Goal: Task Accomplishment & Management: Manage account settings

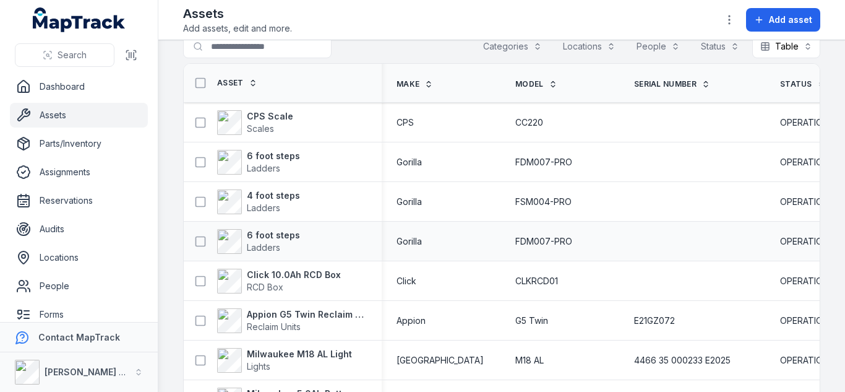
scroll to position [20, 0]
click at [278, 243] on span "Ladders" at bounding box center [263, 248] width 33 height 11
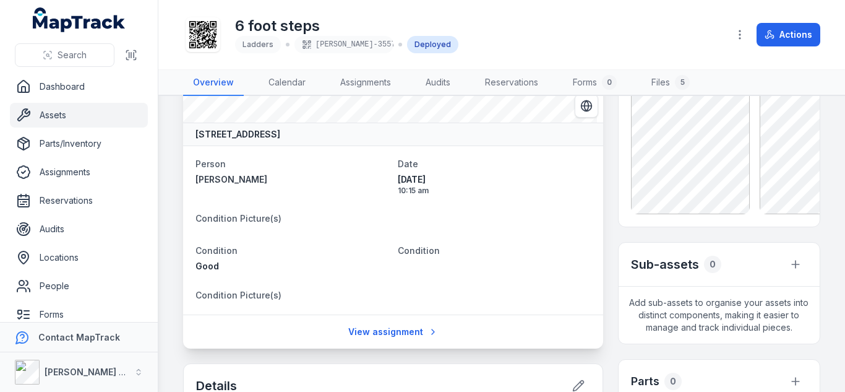
scroll to position [63, 0]
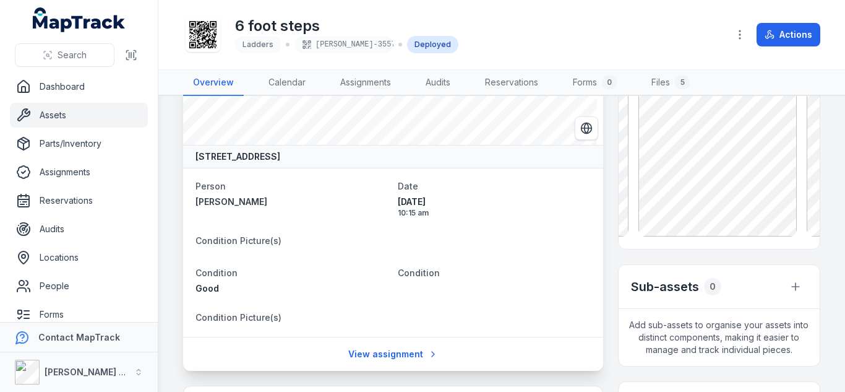
scroll to position [0, 0]
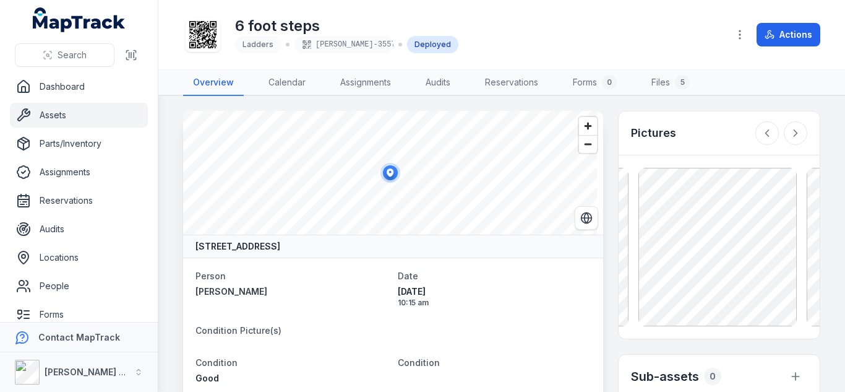
click at [37, 111] on link "Assets" at bounding box center [79, 115] width 138 height 25
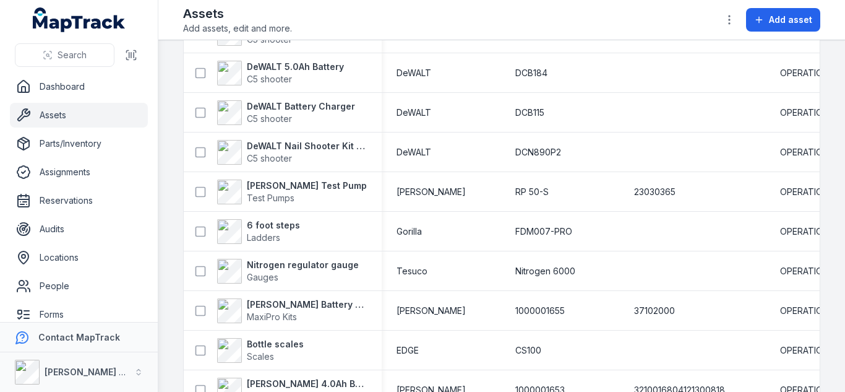
scroll to position [1523, 0]
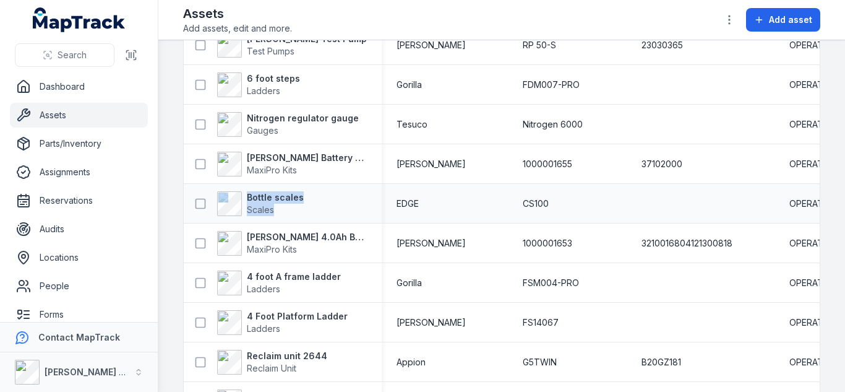
drag, startPoint x: 244, startPoint y: 216, endPoint x: 346, endPoint y: 205, distance: 102.7
click at [346, 205] on div "Bottle scales Scales" at bounding box center [283, 203] width 198 height 35
click at [181, 166] on main "Search for assets Categories Locations People Status Table ***** Asset Make Mod…" at bounding box center [501, 215] width 687 height 351
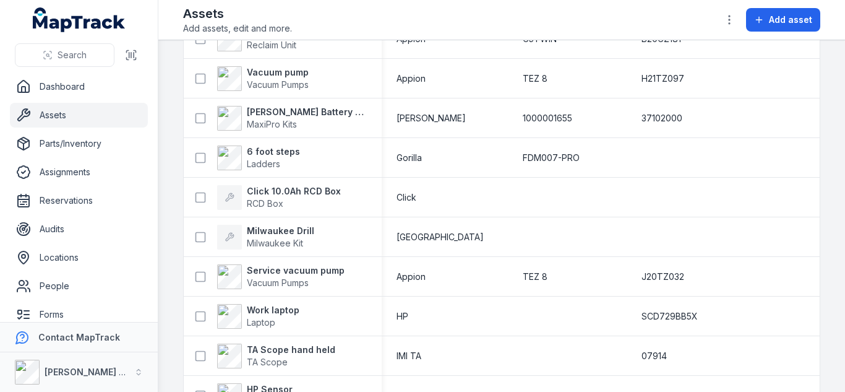
scroll to position [1848, 0]
click at [286, 226] on strong "Milwaukee Drill" at bounding box center [280, 229] width 67 height 12
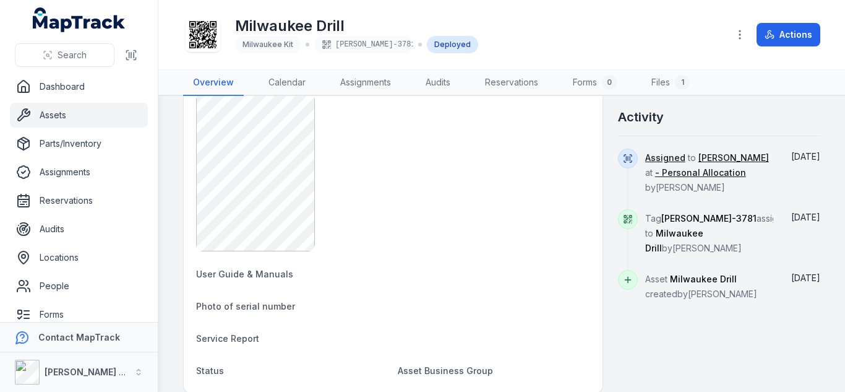
scroll to position [577, 0]
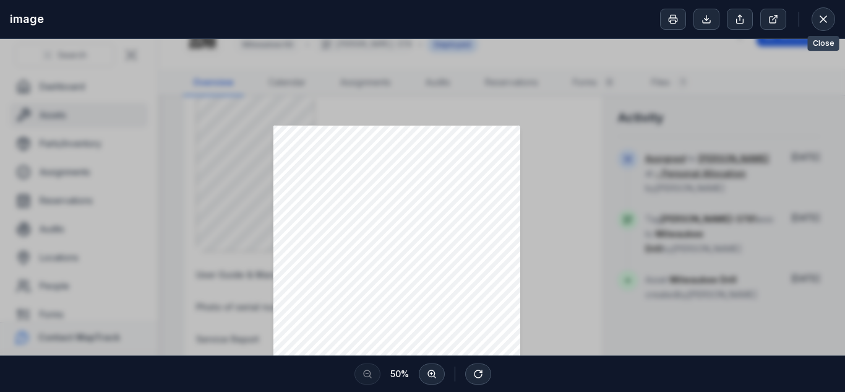
click at [811, 19] on div at bounding box center [747, 19] width 175 height 24
click at [831, 25] on button at bounding box center [824, 19] width 24 height 24
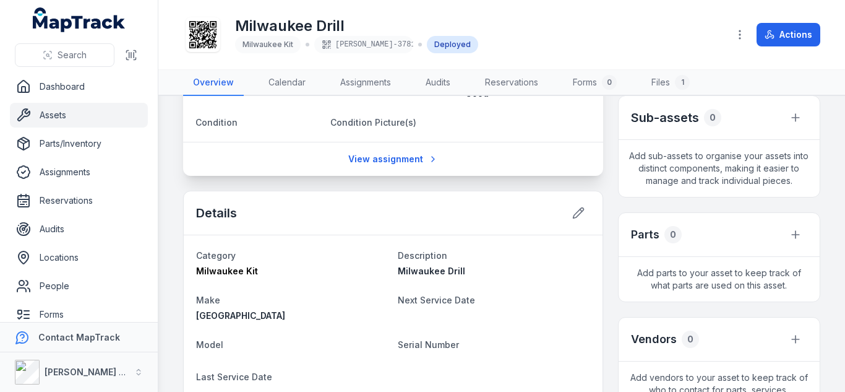
scroll to position [251, 0]
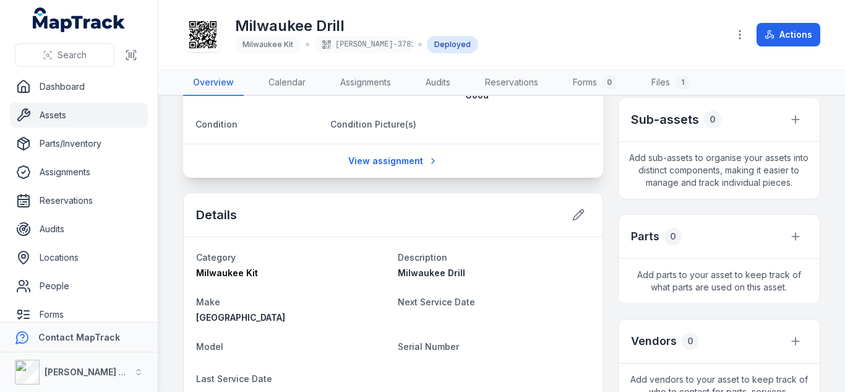
click at [577, 197] on div "Details" at bounding box center [393, 215] width 419 height 44
click at [572, 212] on icon at bounding box center [578, 215] width 12 height 12
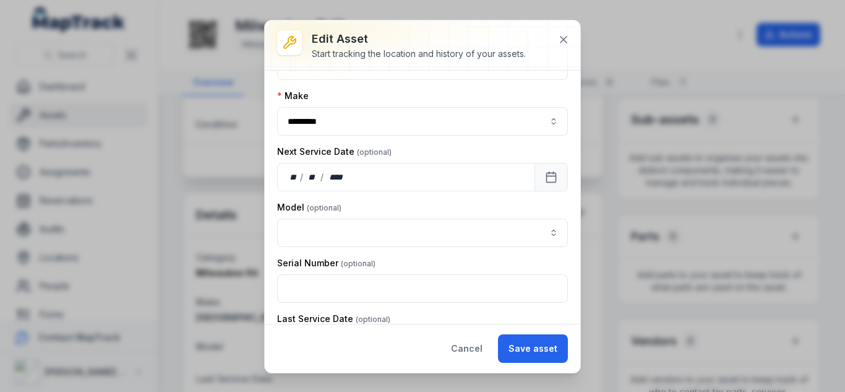
scroll to position [123, 0]
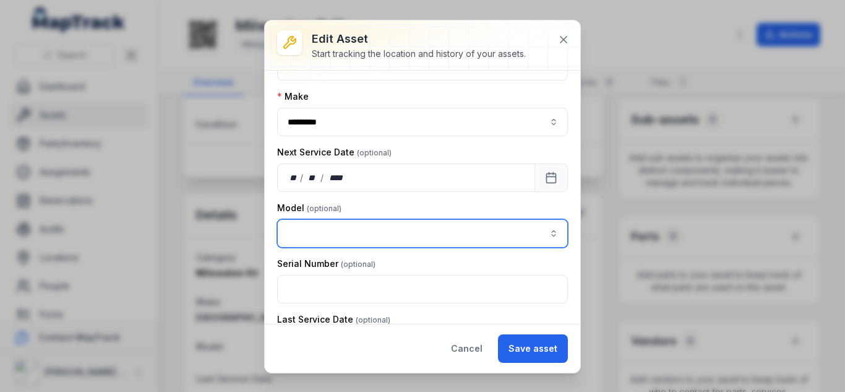
click at [334, 231] on input "asset-edit:cf[15485646-641d-4018-a890-10f5a66d77ec]-label" at bounding box center [422, 233] width 291 height 28
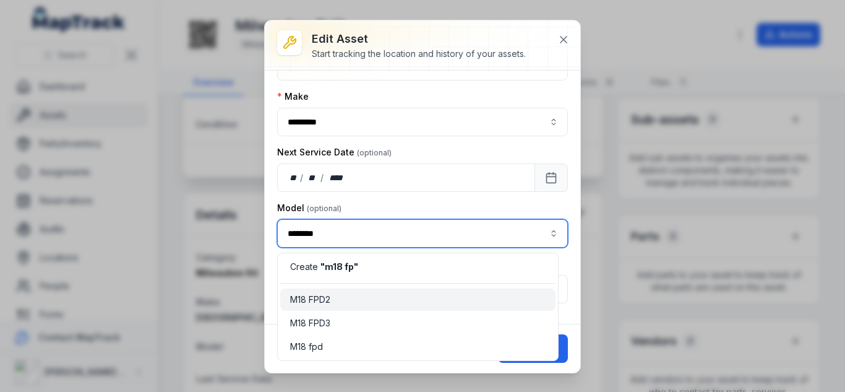
click at [321, 290] on div "M18 FPD2" at bounding box center [417, 299] width 275 height 22
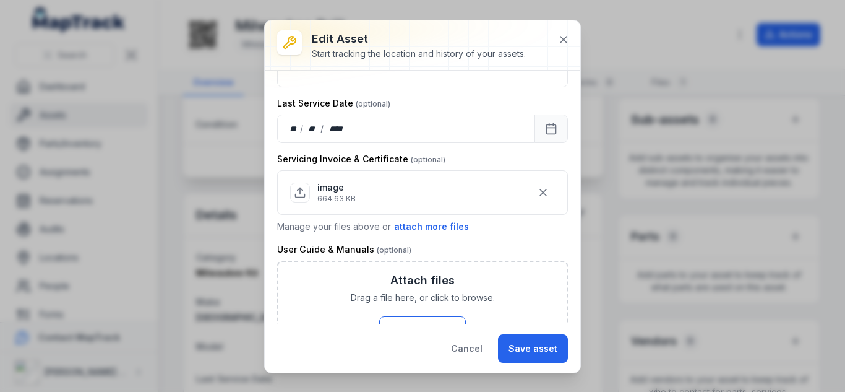
scroll to position [339, 0]
type input "********"
click at [535, 340] on button "Save asset" at bounding box center [533, 348] width 70 height 28
